Goal: Transaction & Acquisition: Purchase product/service

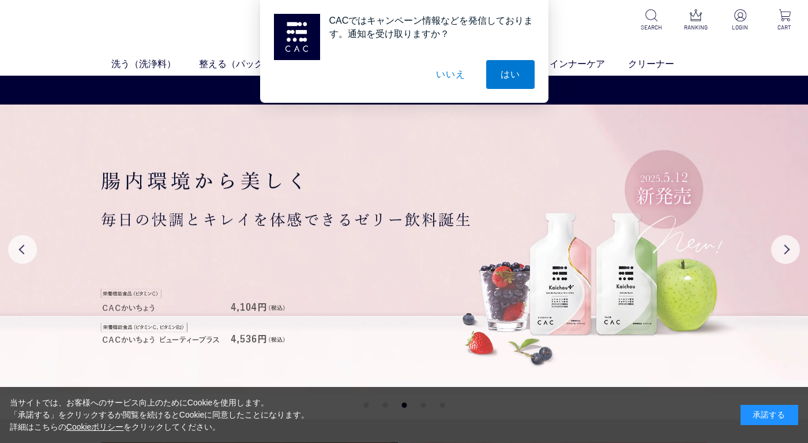
drag, startPoint x: 449, startPoint y: 73, endPoint x: 454, endPoint y: 83, distance: 10.8
click at [449, 73] on button "いいえ" at bounding box center [451, 74] width 58 height 29
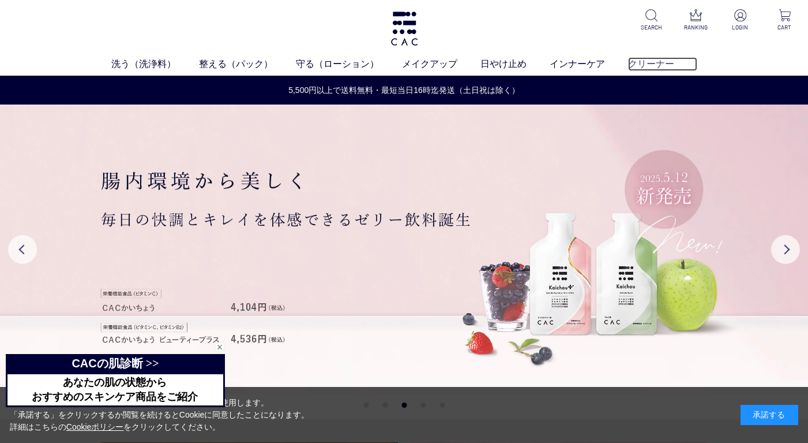
click at [646, 61] on link "クリーナー" at bounding box center [662, 64] width 69 height 14
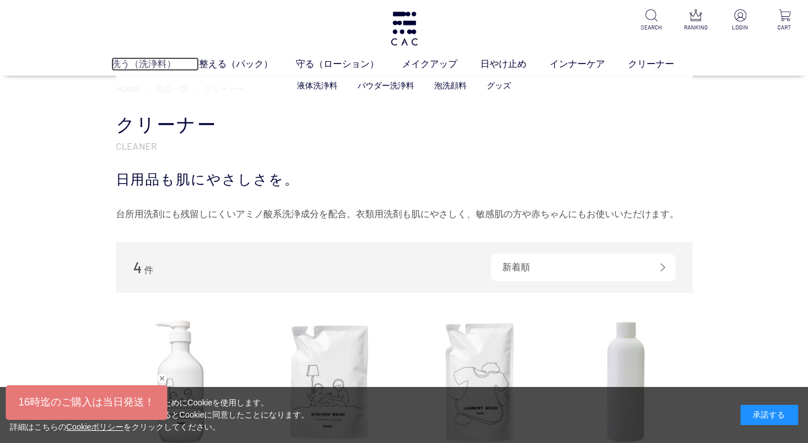
click at [142, 59] on link "洗う（洗浄料）" at bounding box center [155, 64] width 88 height 14
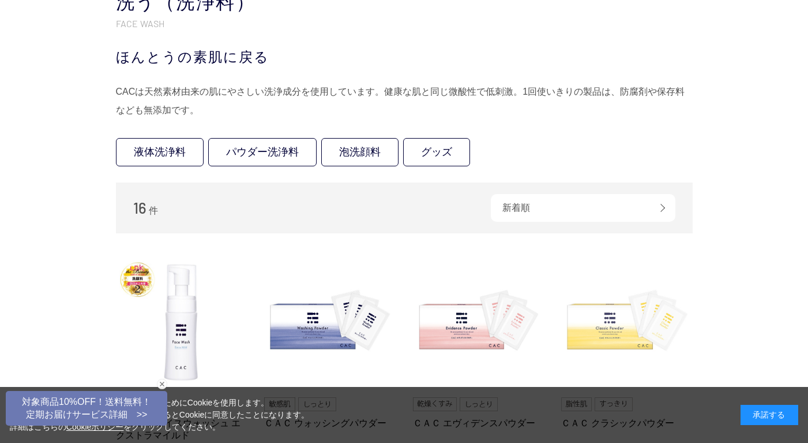
scroll to position [58, 0]
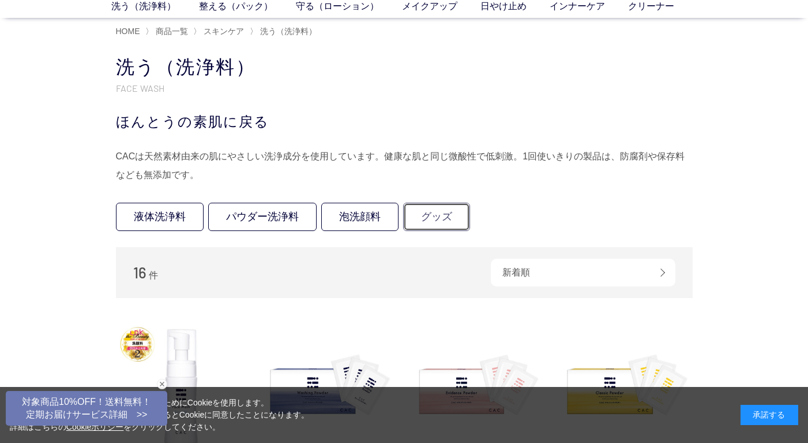
click at [424, 212] on link "グッズ" at bounding box center [436, 217] width 67 height 28
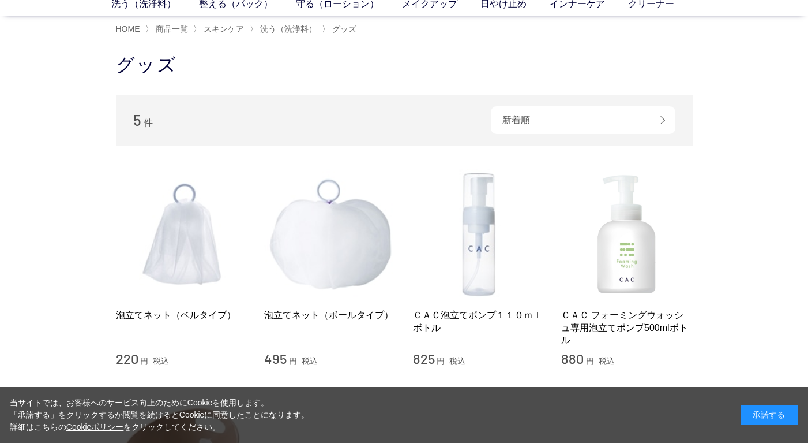
scroll to position [115, 0]
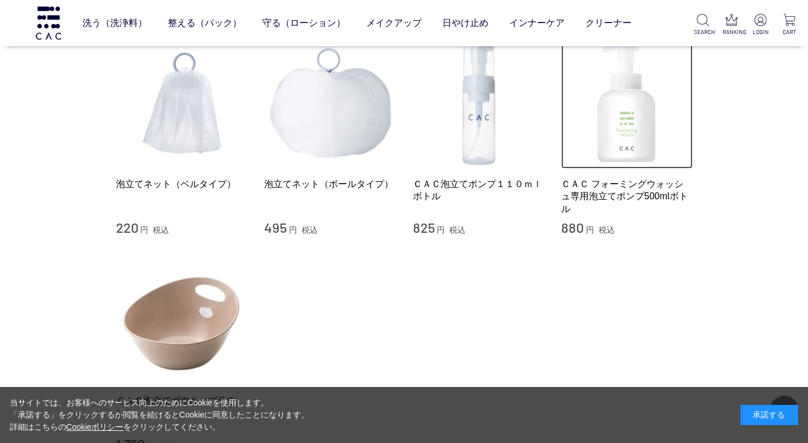
click at [617, 135] on img at bounding box center [627, 104] width 132 height 132
